Goal: Transaction & Acquisition: Purchase product/service

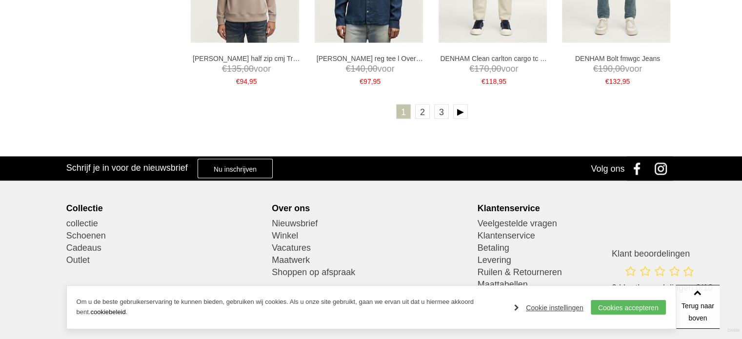
scroll to position [2069, 0]
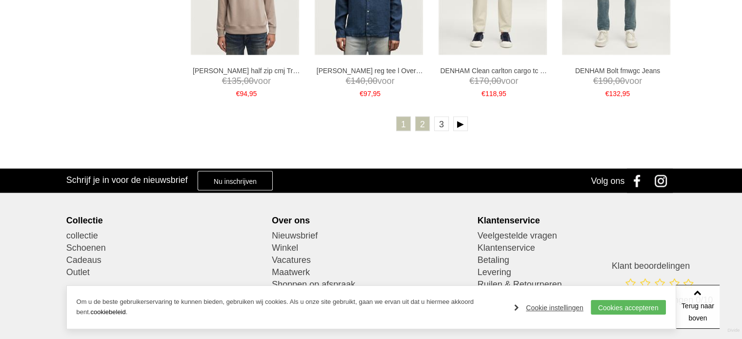
click at [422, 124] on link "2" at bounding box center [422, 124] width 15 height 15
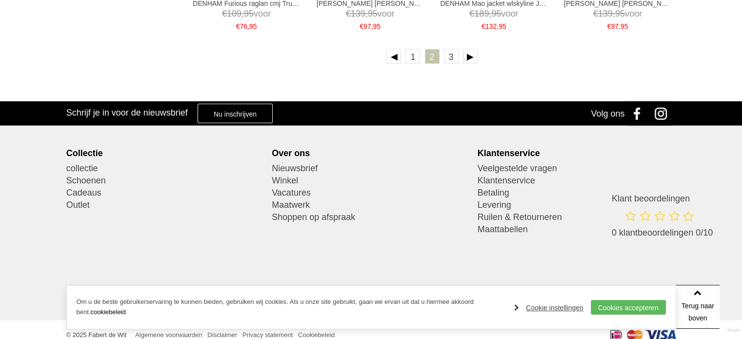
scroll to position [2138, 0]
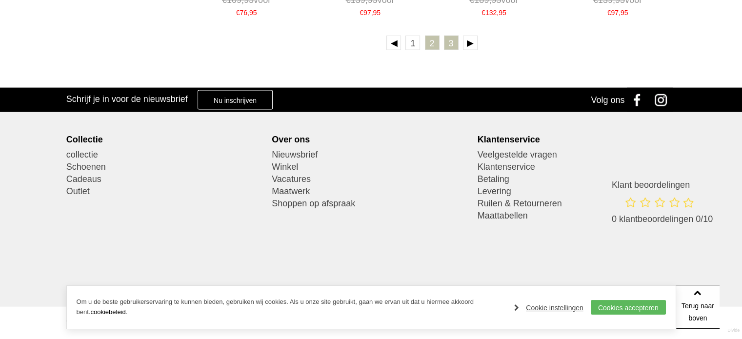
click at [452, 46] on link "3" at bounding box center [451, 43] width 15 height 15
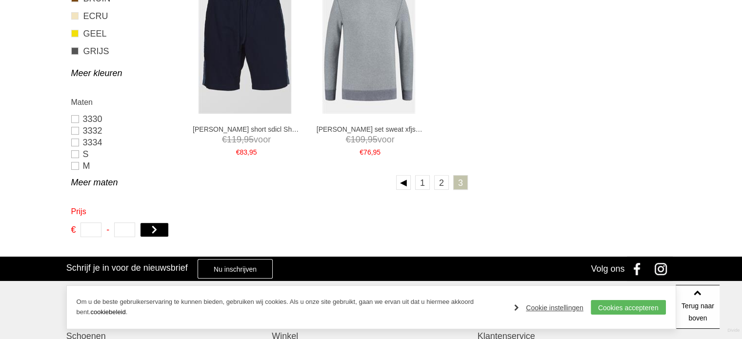
scroll to position [406, 0]
